Goal: Task Accomplishment & Management: Use online tool/utility

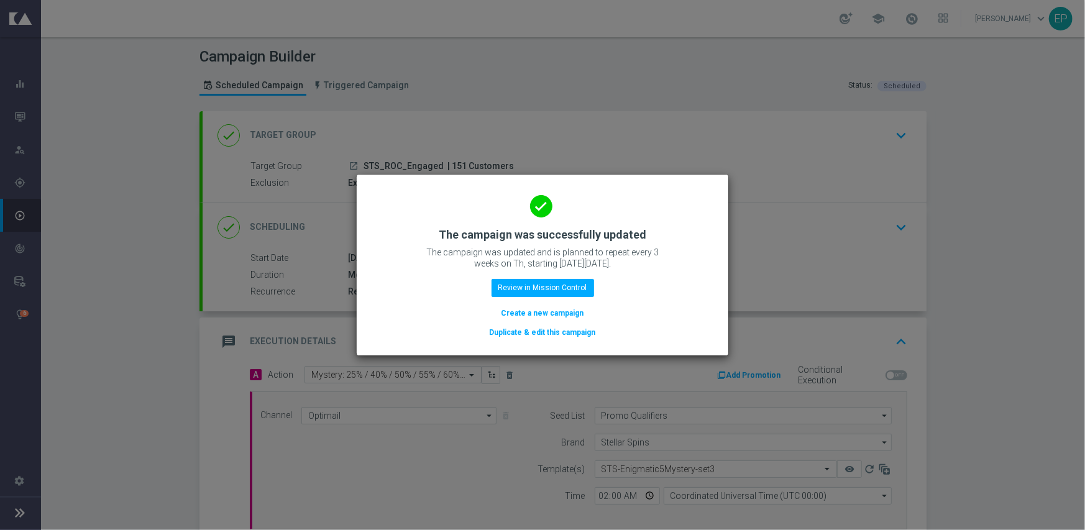
scroll to position [409, 0]
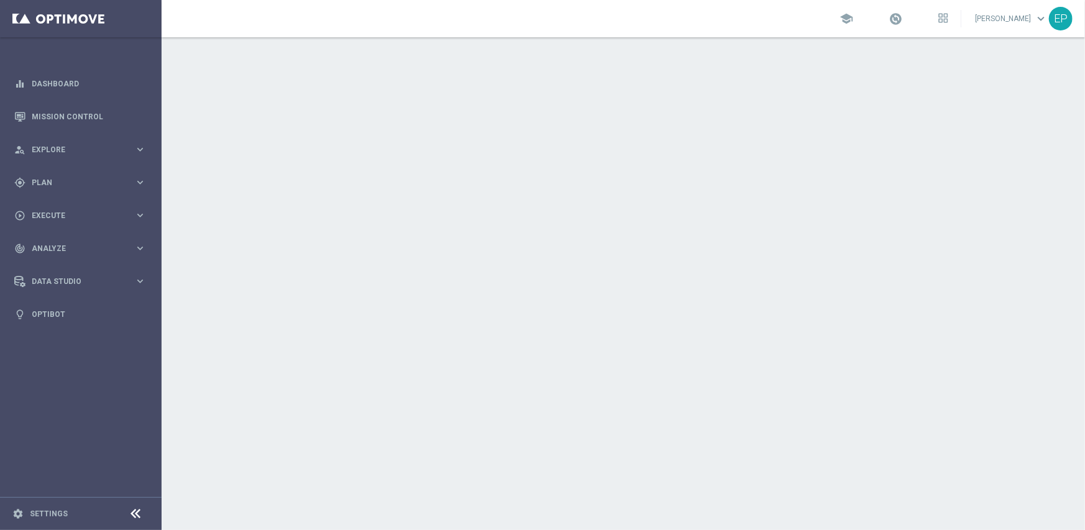
click at [134, 513] on icon at bounding box center [136, 513] width 15 height 15
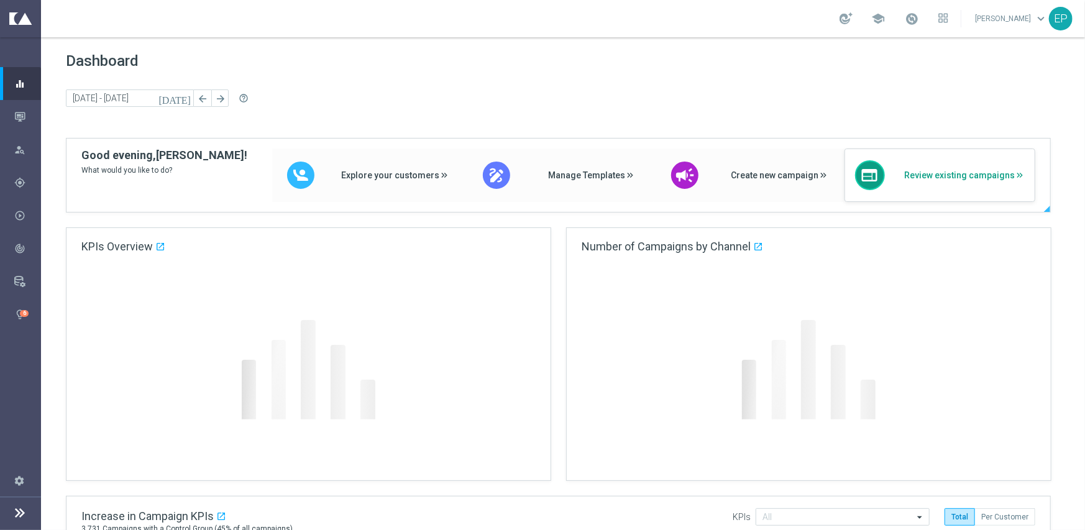
click at [946, 177] on span "Review existing campaigns" at bounding box center [964, 175] width 121 height 11
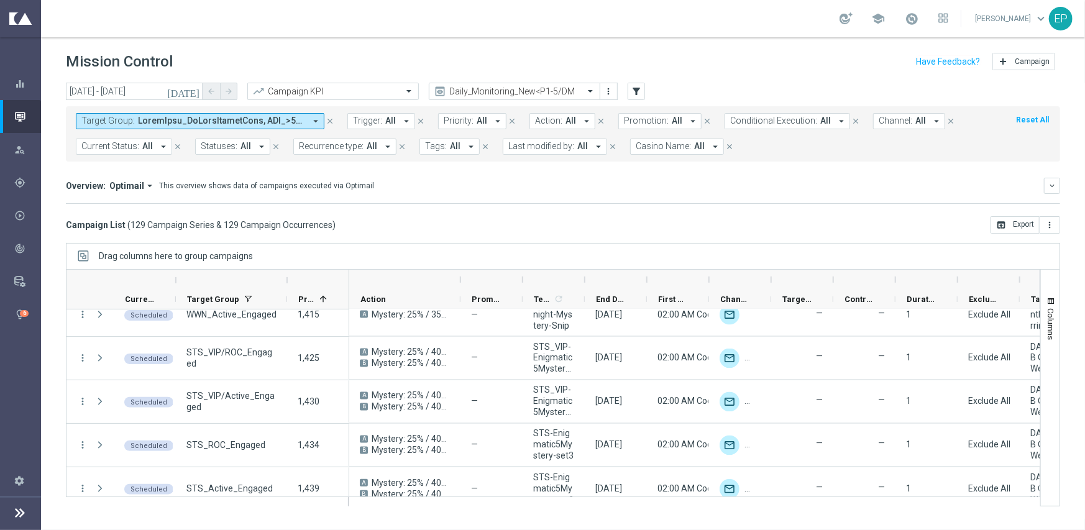
scroll to position [1476, 0]
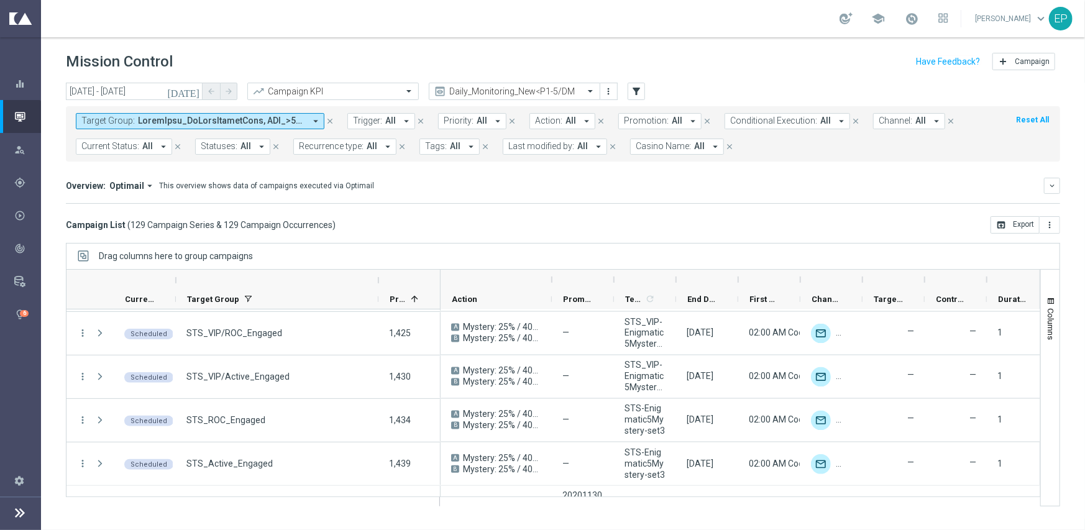
drag, startPoint x: 285, startPoint y: 278, endPoint x: 377, endPoint y: 278, distance: 91.3
click at [377, 278] on div at bounding box center [378, 280] width 5 height 20
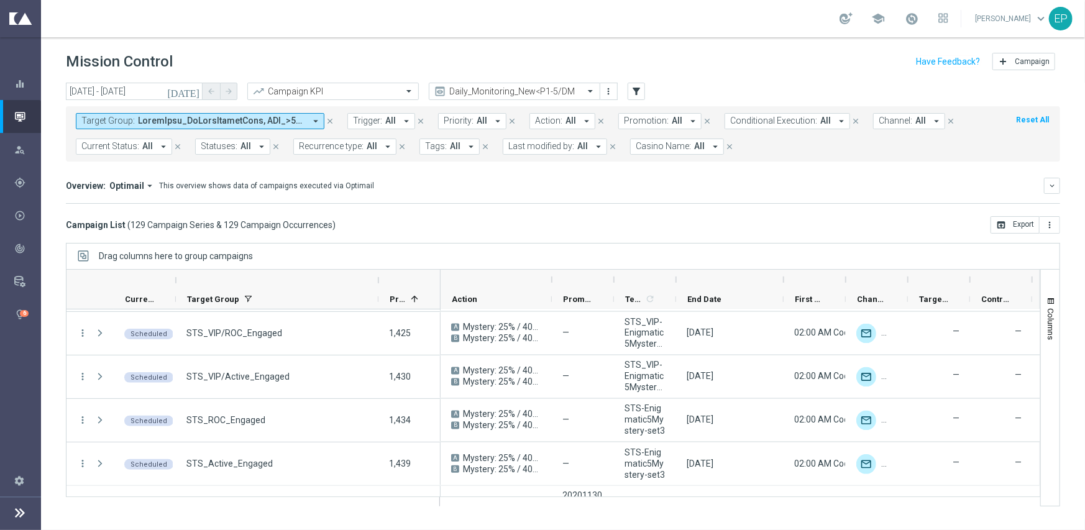
drag, startPoint x: 739, startPoint y: 276, endPoint x: 785, endPoint y: 275, distance: 45.4
click at [785, 275] on div at bounding box center [783, 280] width 5 height 20
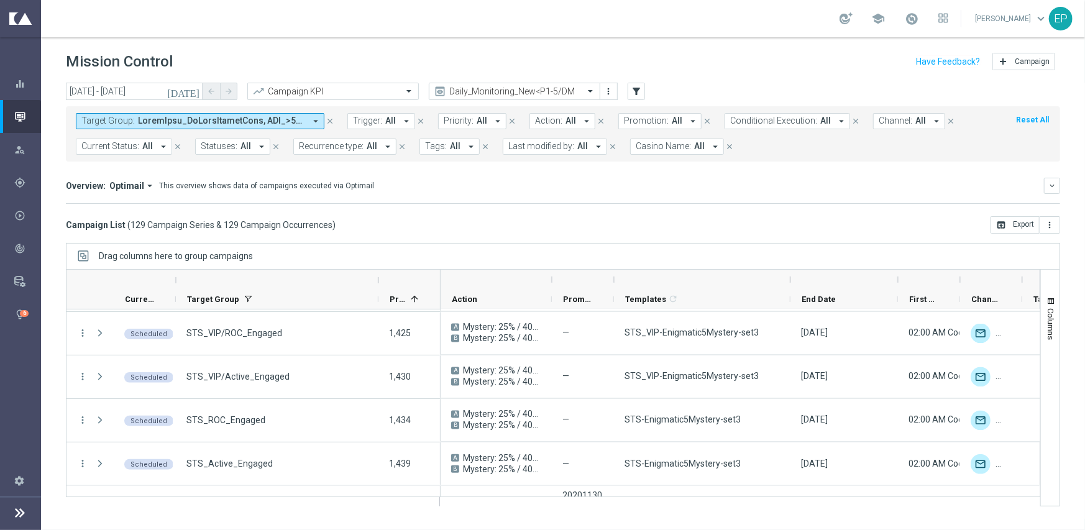
drag, startPoint x: 673, startPoint y: 282, endPoint x: 787, endPoint y: 281, distance: 114.3
click at [788, 281] on div at bounding box center [790, 280] width 5 height 20
